Goal: Navigation & Orientation: Find specific page/section

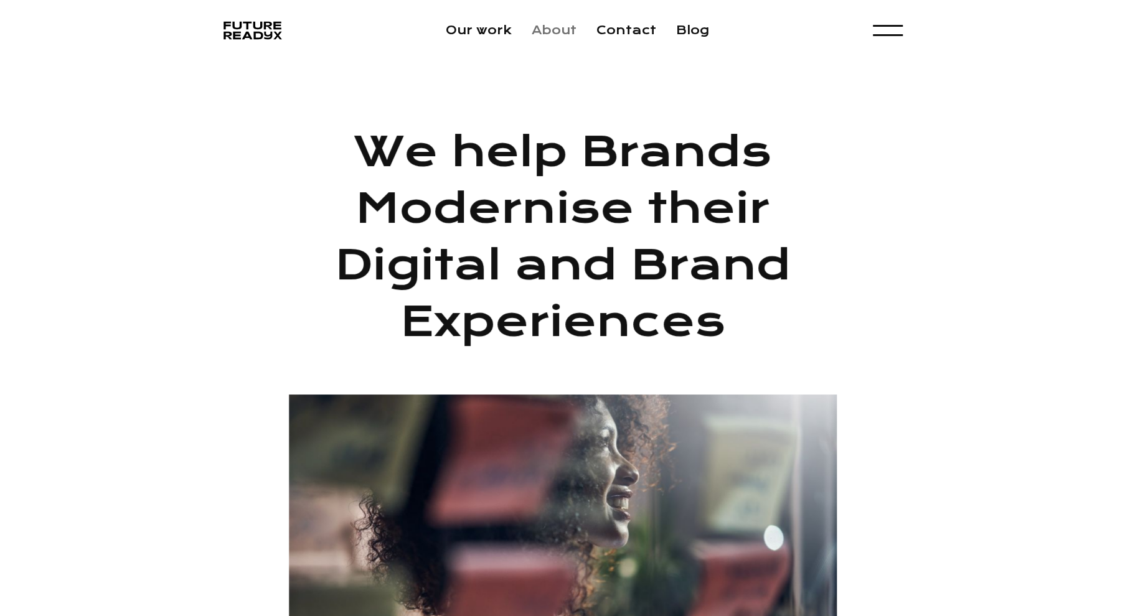
click at [555, 36] on link "About" at bounding box center [553, 30] width 45 height 14
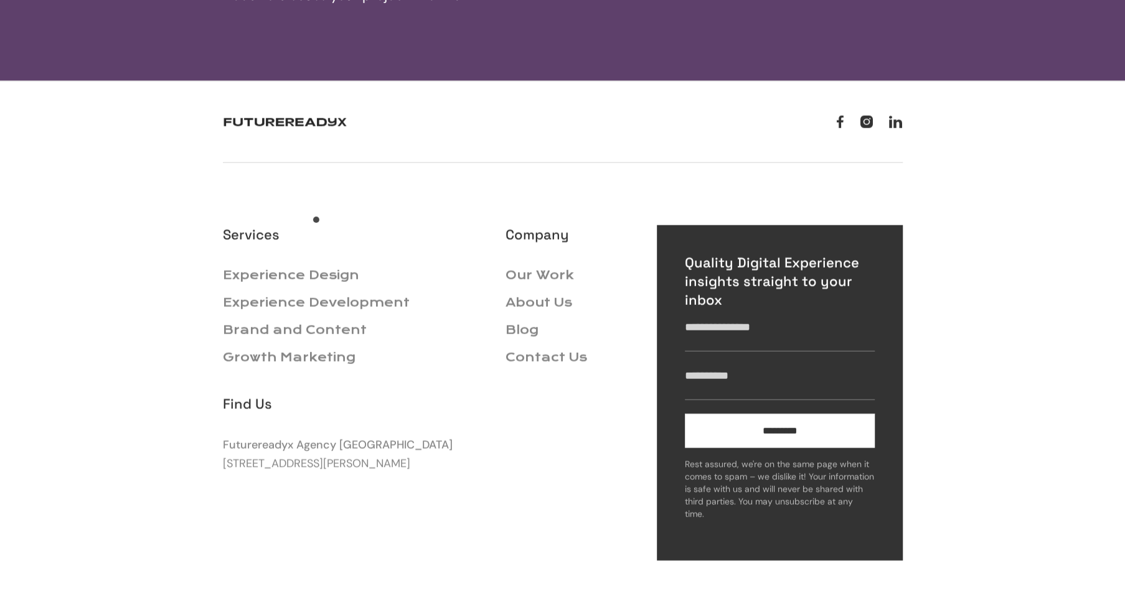
scroll to position [2142, 0]
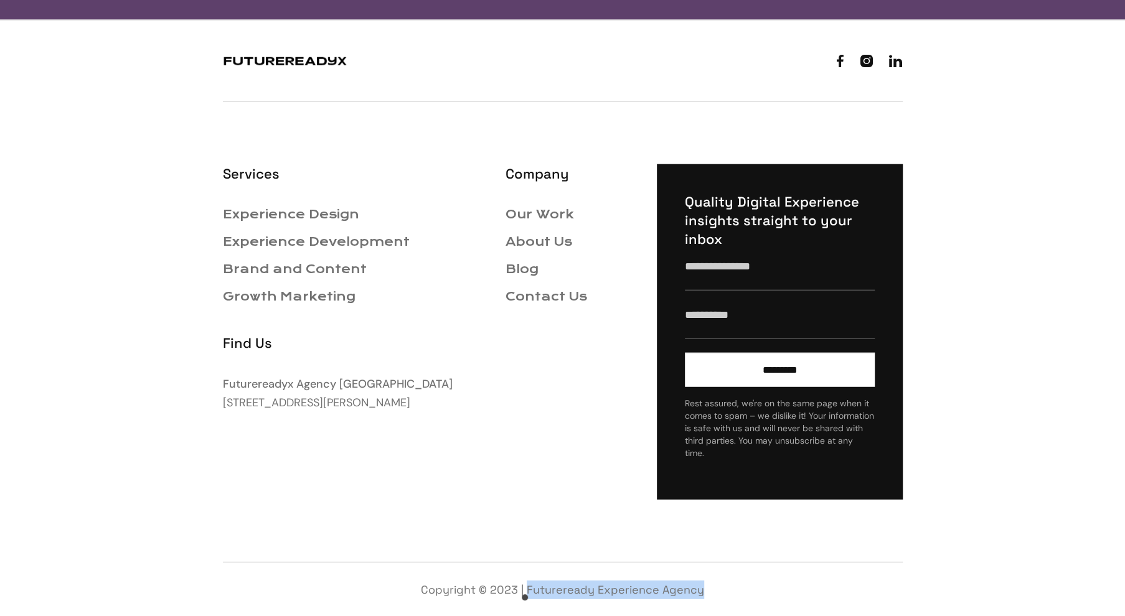
drag, startPoint x: 709, startPoint y: 595, endPoint x: 527, endPoint y: 601, distance: 182.5
click at [527, 601] on div "Copyright © 2023 | Futureready Experience Agency" at bounding box center [563, 589] width 680 height 55
copy div "Futureready Experience Agency"
drag, startPoint x: 220, startPoint y: 380, endPoint x: 292, endPoint y: 387, distance: 72.5
click at [292, 387] on div "   Services Experience Design Experience Development Brand and Content Growt…" at bounding box center [562, 319] width 709 height 597
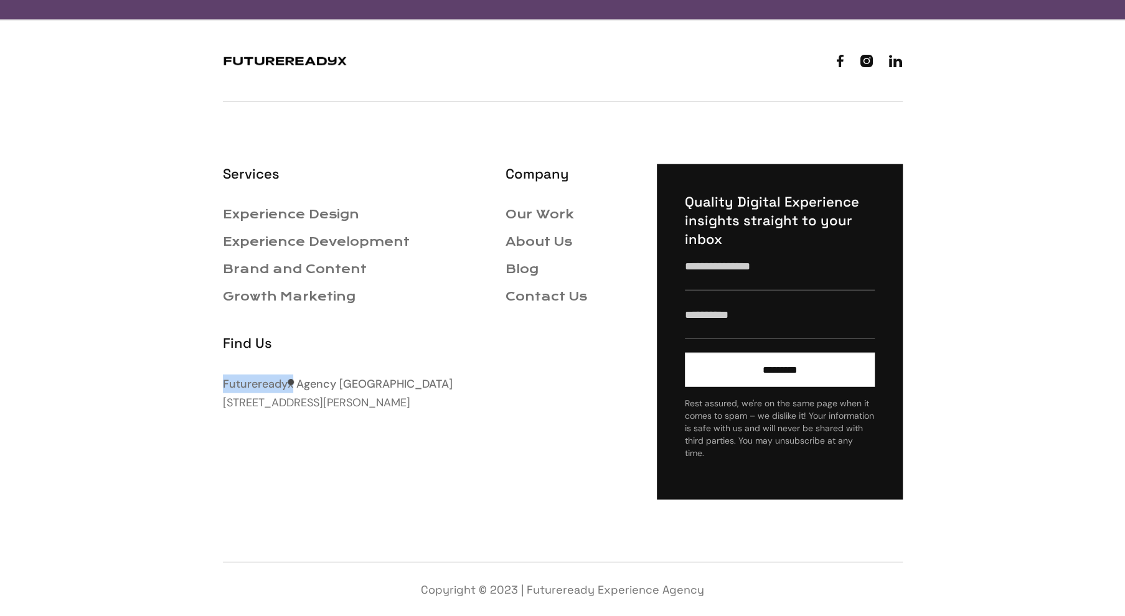
copy strong "Futurereadyx"
